Goal: Task Accomplishment & Management: Manage account settings

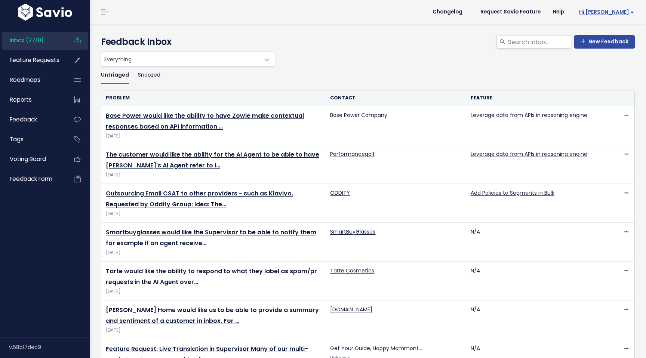
click at [620, 14] on span "Hi [PERSON_NAME]" at bounding box center [606, 12] width 55 height 6
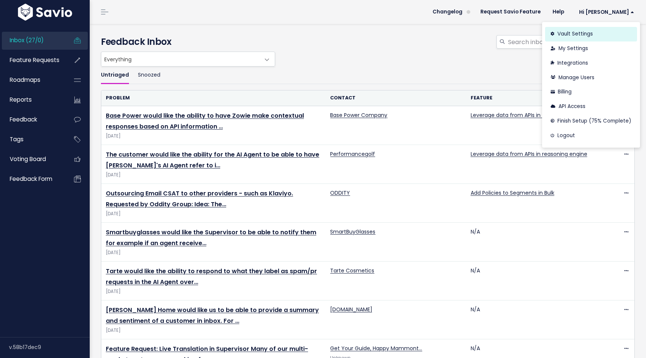
click at [575, 34] on link "Vault Settings" at bounding box center [591, 34] width 92 height 15
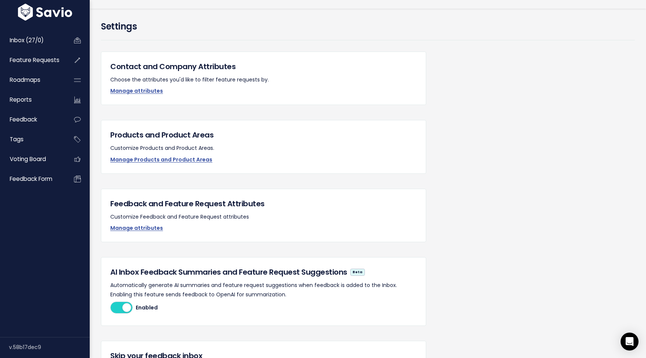
scroll to position [13, 0]
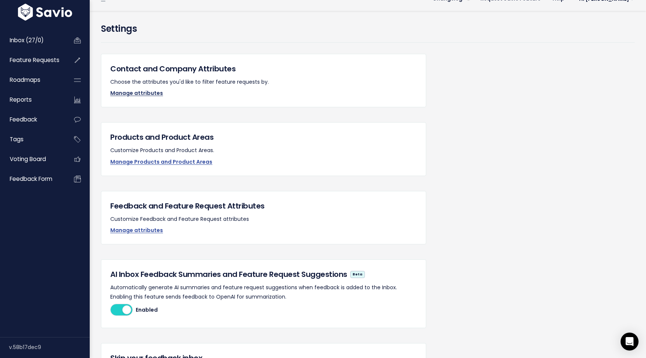
click at [142, 91] on link "Manage attributes" at bounding box center [136, 92] width 53 height 7
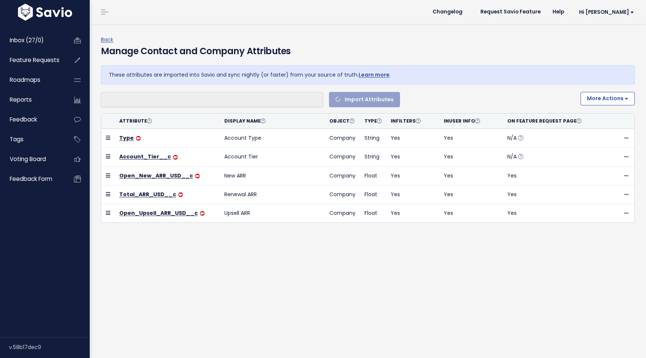
select select
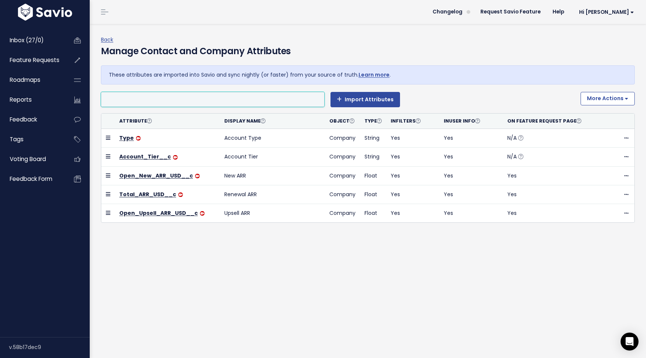
click at [185, 102] on li at bounding box center [211, 99] width 216 height 9
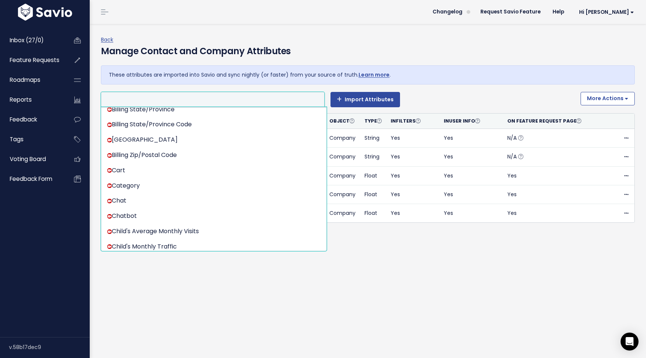
scroll to position [461, 0]
click at [129, 94] on ul at bounding box center [212, 99] width 223 height 14
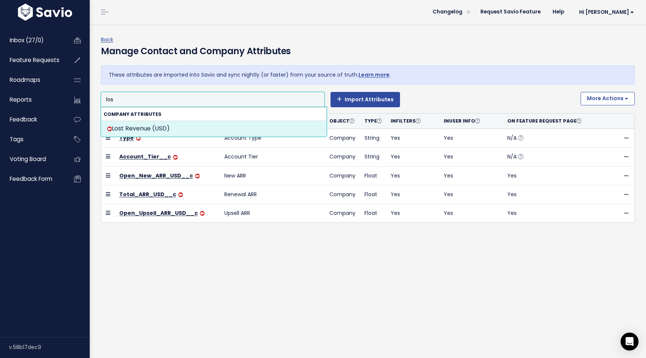
type input "los"
select select "{"id": null, "source_id": 6, "source_name": "Salesforce", "crm_object_type": "A…"
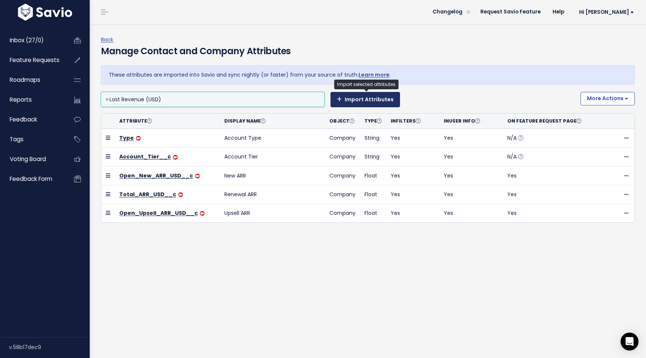
click at [369, 102] on button "Import Attributes" at bounding box center [364, 99] width 69 height 15
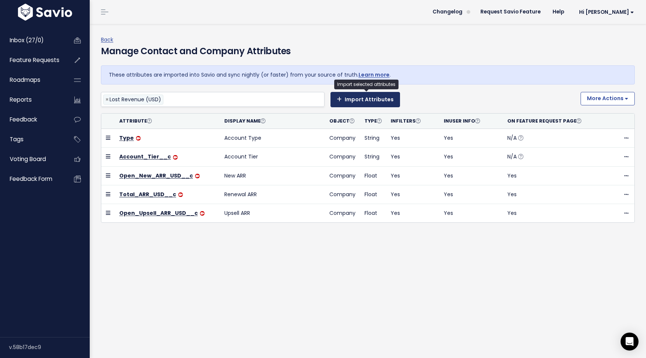
select select
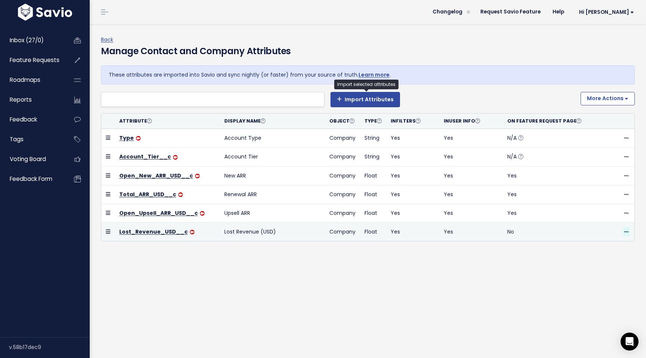
click at [626, 235] on span at bounding box center [625, 231] width 7 height 9
click at [254, 240] on td "Lost Revenue (USD)" at bounding box center [272, 232] width 105 height 19
click at [244, 231] on td "Lost Revenue (USD)" at bounding box center [272, 232] width 105 height 19
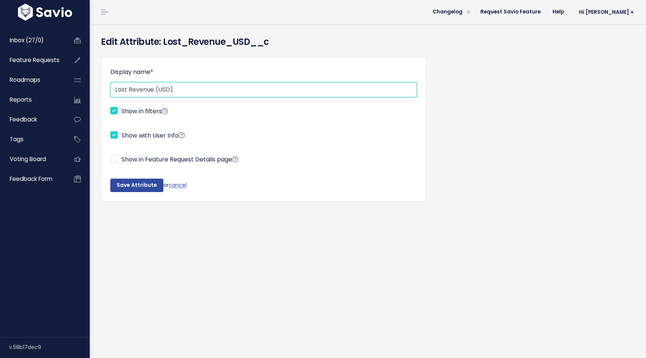
drag, startPoint x: 184, startPoint y: 86, endPoint x: 156, endPoint y: 86, distance: 28.0
click at [156, 86] on input "Lost Revenue (USD)" at bounding box center [263, 89] width 306 height 15
type input "Lost Revenue"
click at [115, 160] on input "Show in Feature Request Details page" at bounding box center [113, 158] width 7 height 7
checkbox input "true"
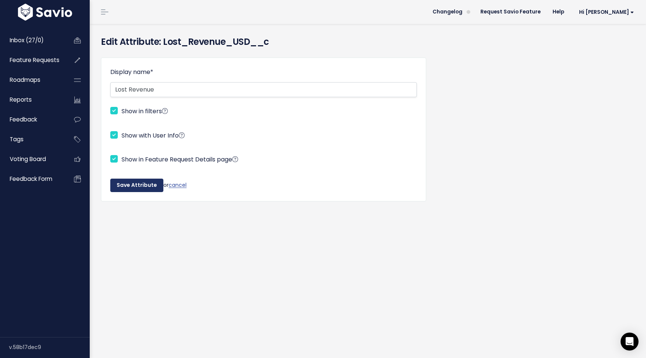
click at [135, 189] on input "Save Attribute" at bounding box center [136, 185] width 53 height 13
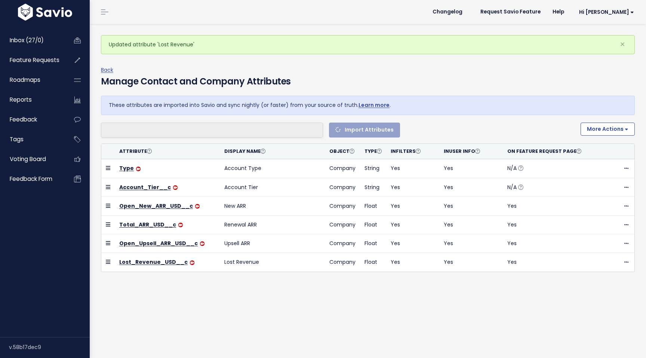
select select
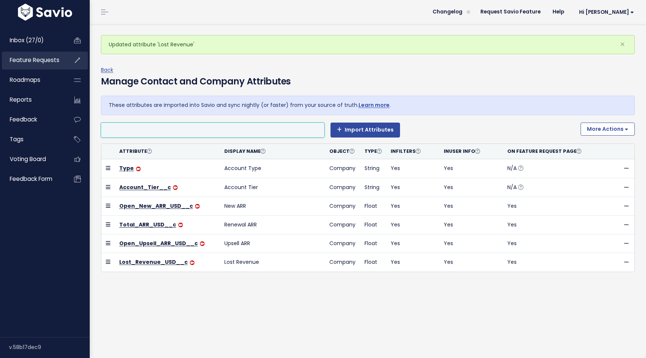
click at [24, 59] on span "Feature Requests" at bounding box center [35, 60] width 50 height 8
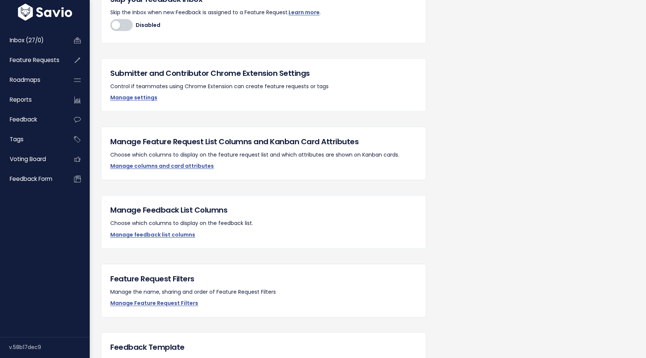
scroll to position [373, 0]
click at [172, 166] on link "Manage columns and card attributes" at bounding box center [161, 164] width 103 height 7
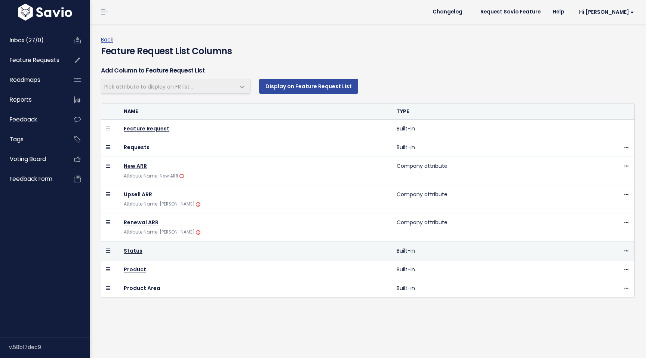
select select
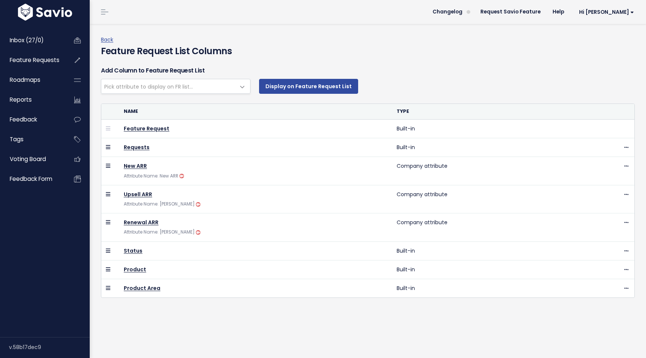
click at [183, 90] on span "Pick attribute to display on FR list..." at bounding box center [148, 86] width 89 height 7
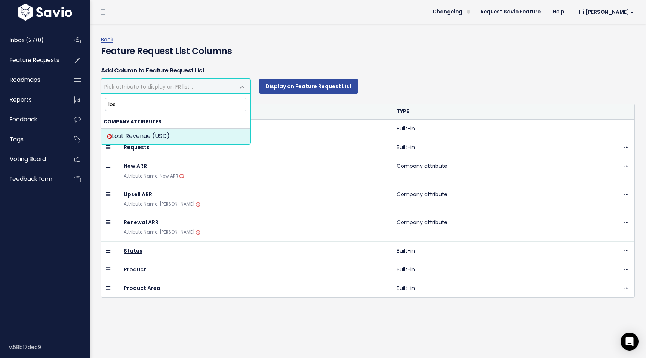
type input "los"
select select "{"id": 60734, "source_id": 6, "source_name": "Salesforce", "crm_object_type": "…"
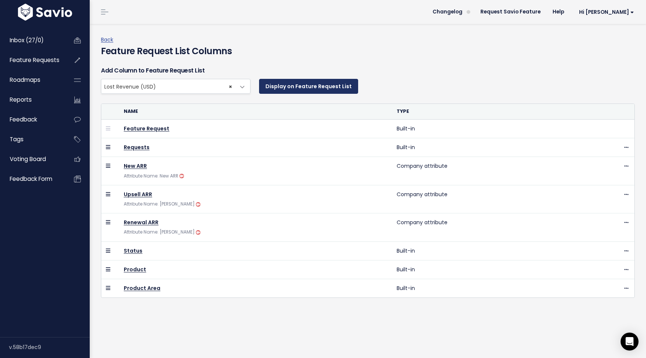
click at [311, 81] on button "Display on Feature Request List" at bounding box center [308, 86] width 99 height 15
select select
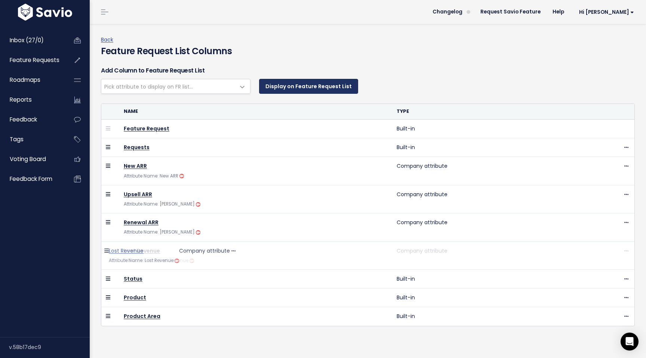
drag, startPoint x: 107, startPoint y: 308, endPoint x: 110, endPoint y: 256, distance: 52.0
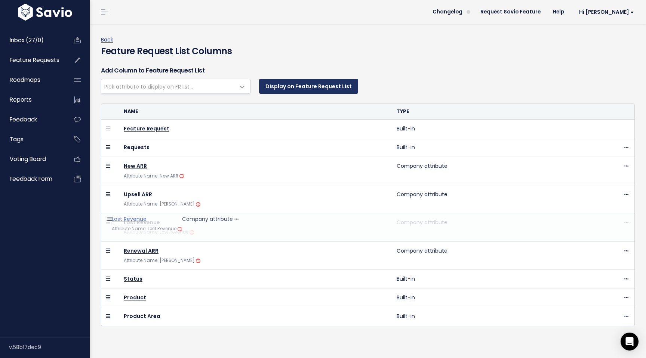
drag, startPoint x: 107, startPoint y: 250, endPoint x: 112, endPoint y: 223, distance: 27.3
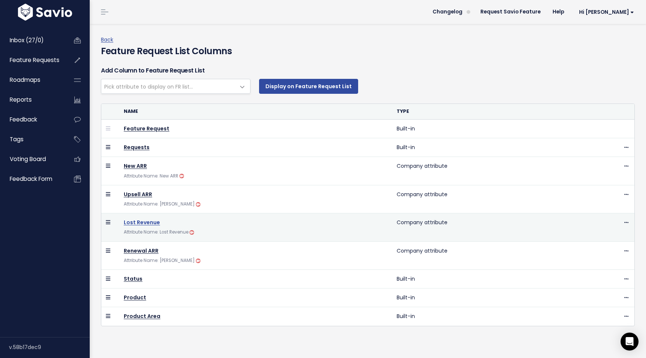
click at [132, 223] on link "Lost Revenue" at bounding box center [142, 222] width 36 height 7
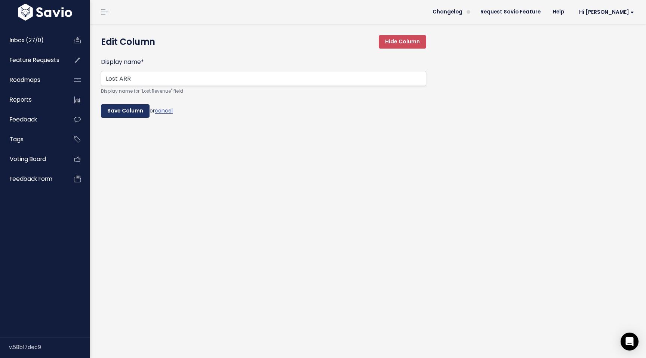
type input "Lost ARR"
click at [127, 111] on input "Save Column" at bounding box center [125, 110] width 49 height 13
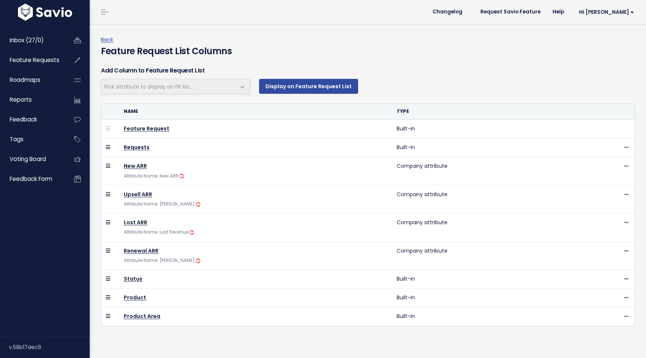
select select
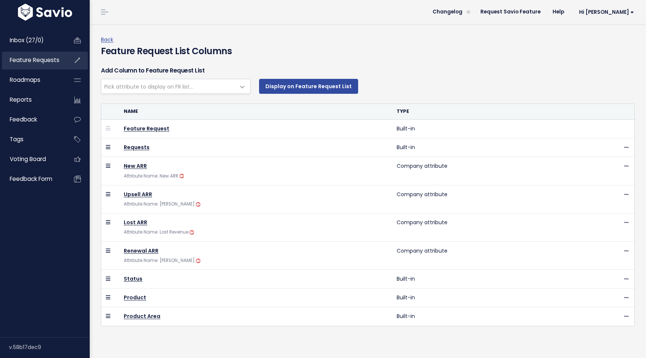
click at [30, 60] on span "Feature Requests" at bounding box center [35, 60] width 50 height 8
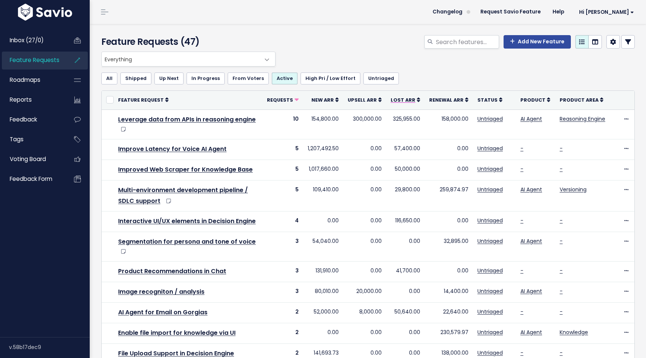
click at [408, 102] on span "Lost ARR" at bounding box center [402, 100] width 25 height 6
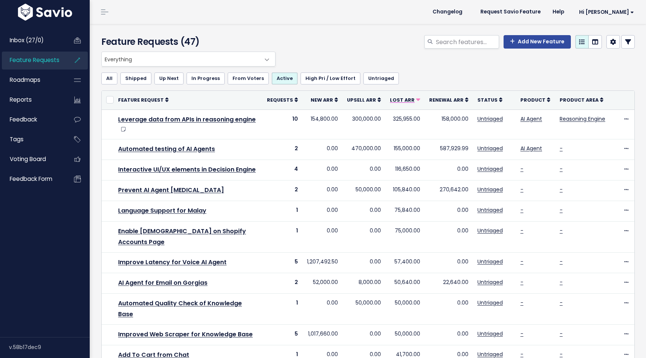
click at [405, 101] on span "Lost ARR" at bounding box center [402, 100] width 25 height 6
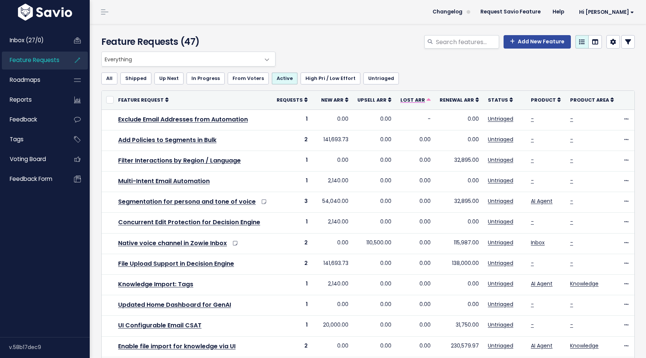
click at [420, 99] on span "Lost ARR" at bounding box center [412, 100] width 25 height 6
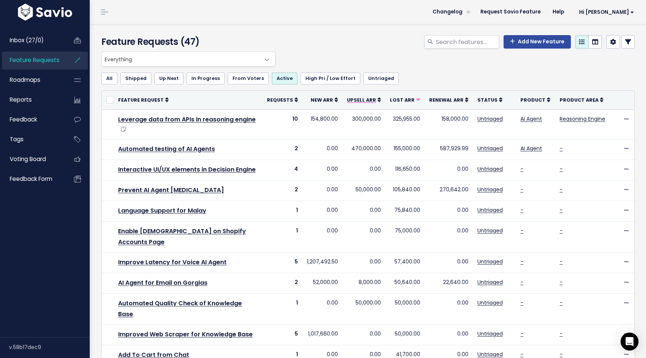
click at [362, 97] on span "Upsell ARR" at bounding box center [361, 100] width 29 height 6
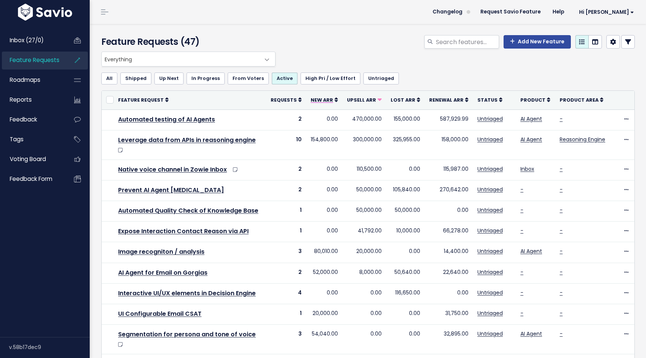
click at [325, 100] on span "New ARR" at bounding box center [321, 100] width 22 height 6
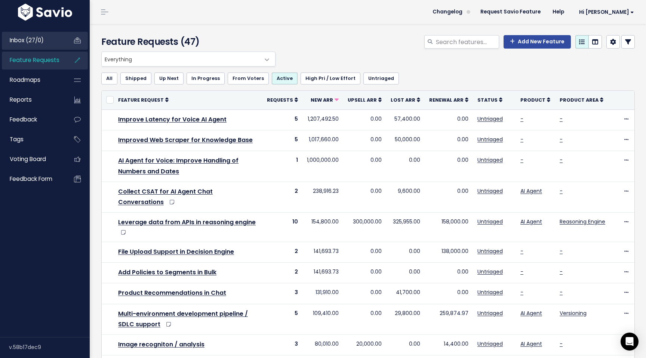
click at [35, 41] on span "Inbox (27/0)" at bounding box center [27, 40] width 34 height 8
